Goal: Communication & Community: Answer question/provide support

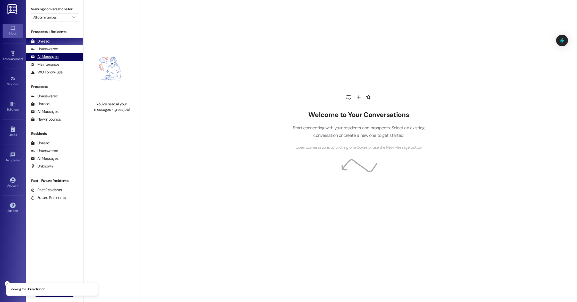
click at [57, 58] on div "All Messages" at bounding box center [45, 56] width 28 height 5
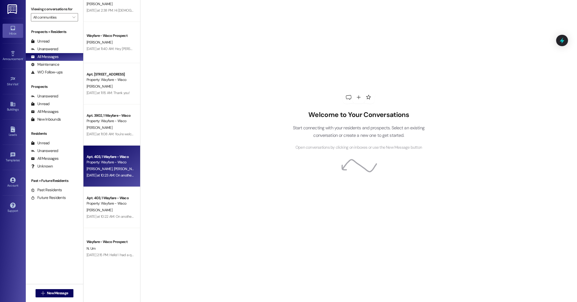
scroll to position [228, 0]
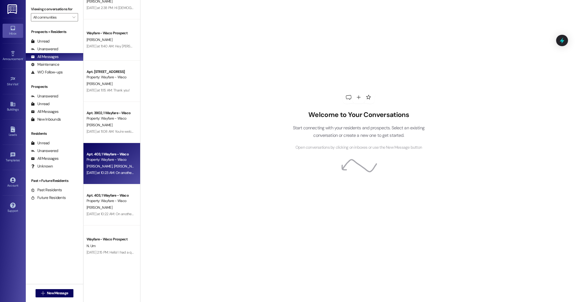
click at [119, 171] on div "[DATE] at 10:23 AM: On another note it appears there is writing on the wall by …" at bounding box center [162, 172] width 151 height 5
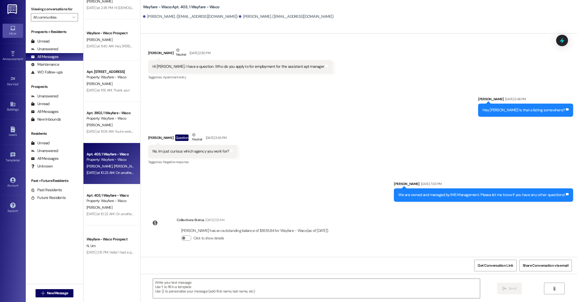
scroll to position [4810, 0]
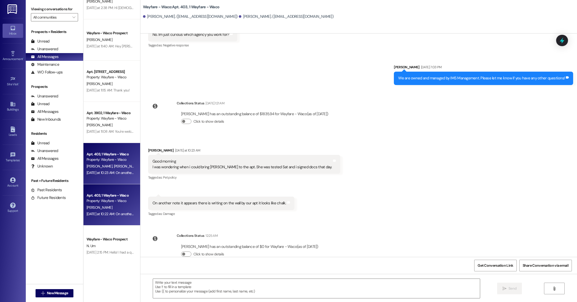
click at [102, 198] on div "Property: Wayfare - Waco" at bounding box center [111, 200] width 48 height 5
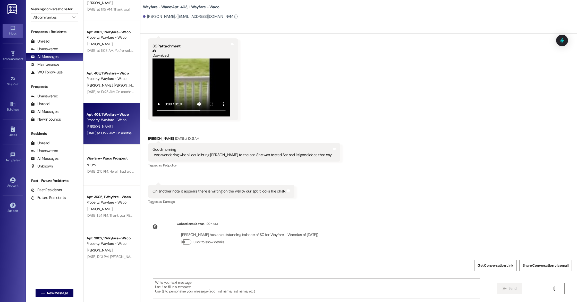
scroll to position [320, 0]
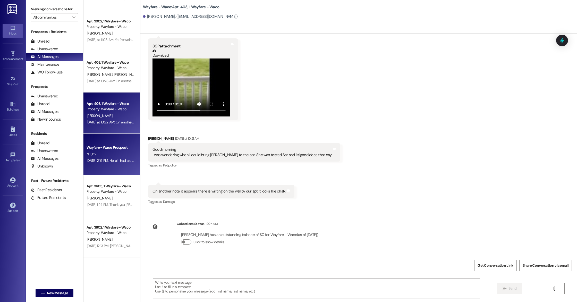
click at [111, 158] on div "[DATE] 2:15 PM: Hello! I had a quick question, do you mind reminding me what le…" at bounding box center [180, 160] width 187 height 5
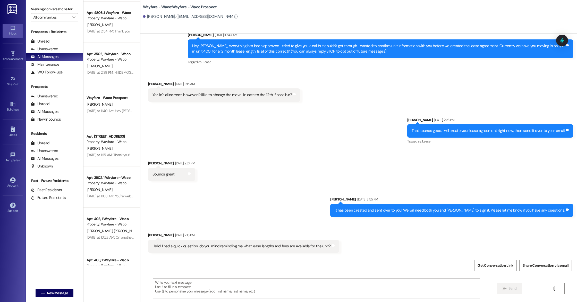
scroll to position [0, 0]
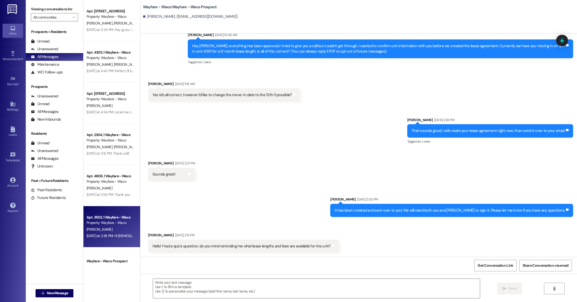
click at [105, 230] on div "[PERSON_NAME]" at bounding box center [110, 229] width 49 height 6
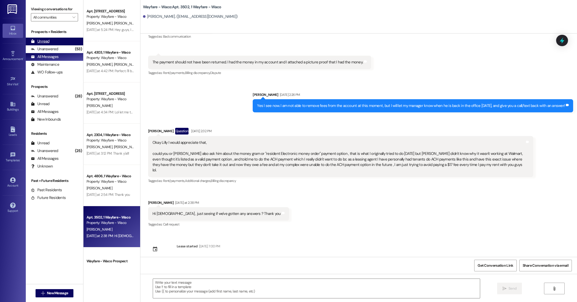
click at [41, 44] on div "Unread" at bounding box center [40, 41] width 19 height 5
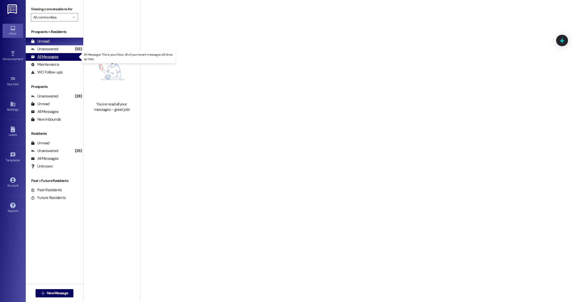
click at [45, 58] on div "All Messages" at bounding box center [45, 56] width 28 height 5
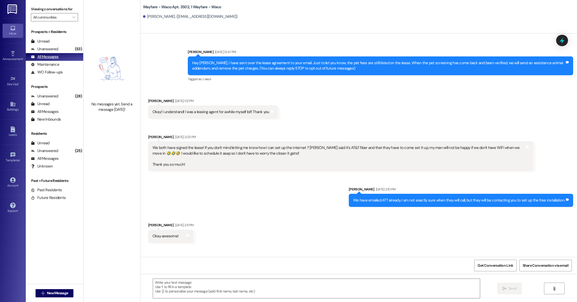
scroll to position [590, 0]
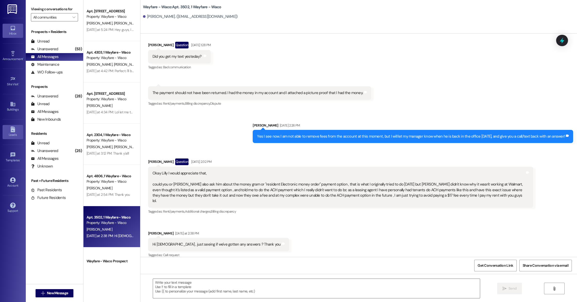
click at [11, 132] on icon at bounding box center [13, 129] width 4 height 6
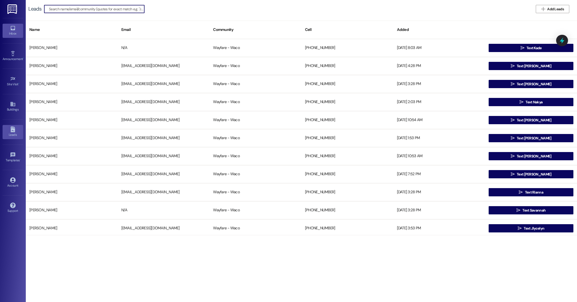
click at [16, 33] on div "Inbox" at bounding box center [13, 33] width 26 height 5
